Goal: Task Accomplishment & Management: Manage account settings

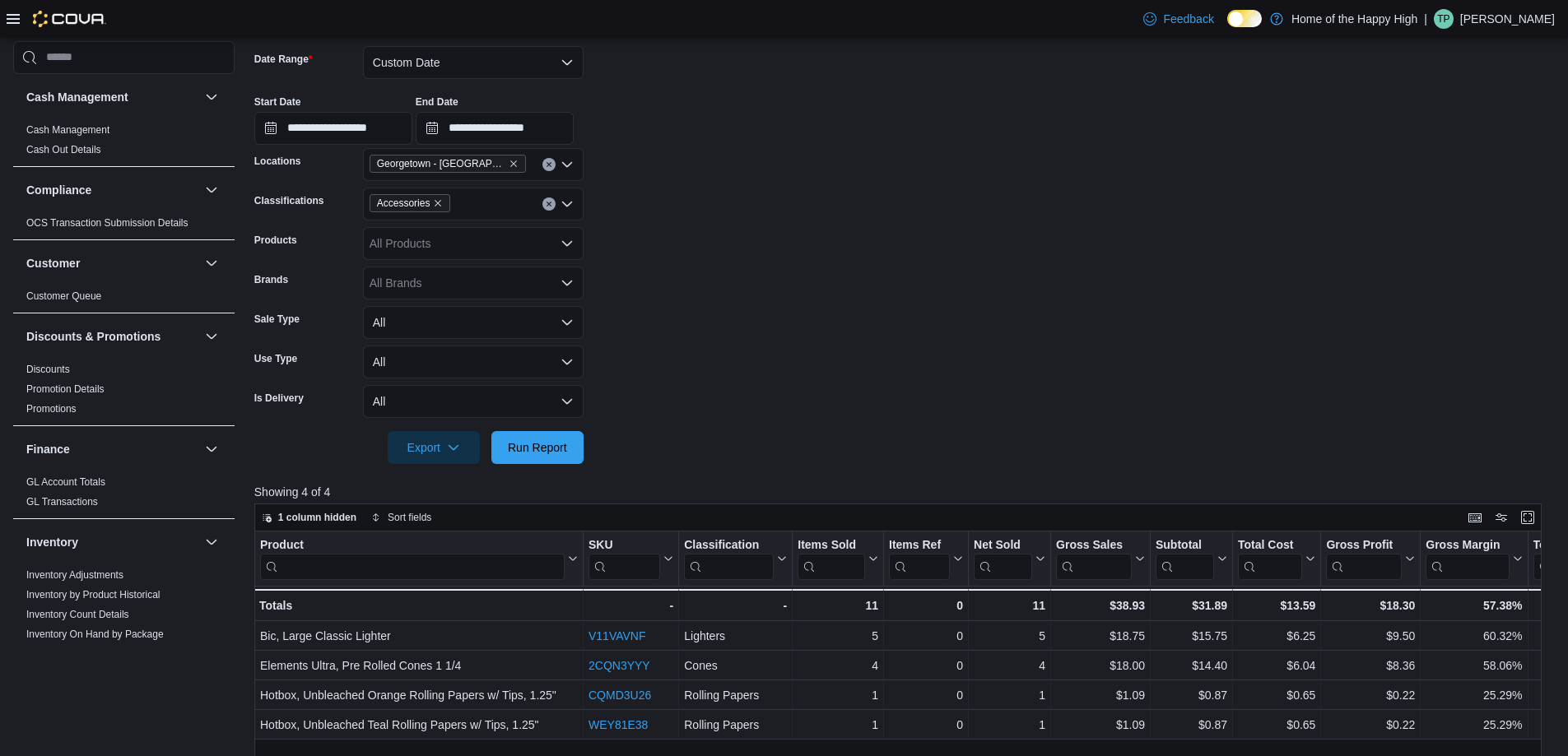
scroll to position [941, 0]
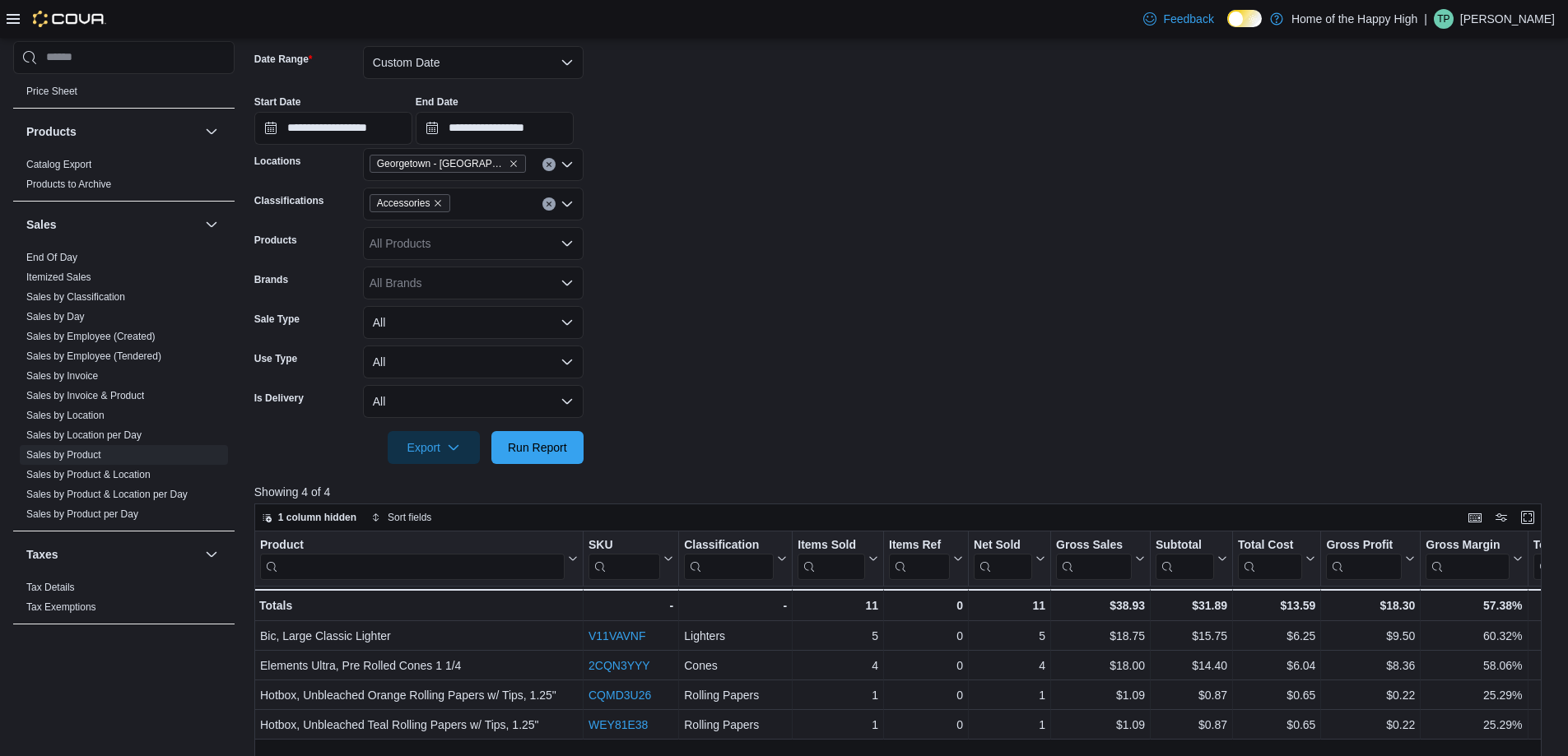
click at [1449, 19] on span "TP" at bounding box center [1443, 18] width 12 height 20
click at [1453, 162] on span "Sign Out" at bounding box center [1448, 161] width 45 height 17
